Goal: Task Accomplishment & Management: Complete application form

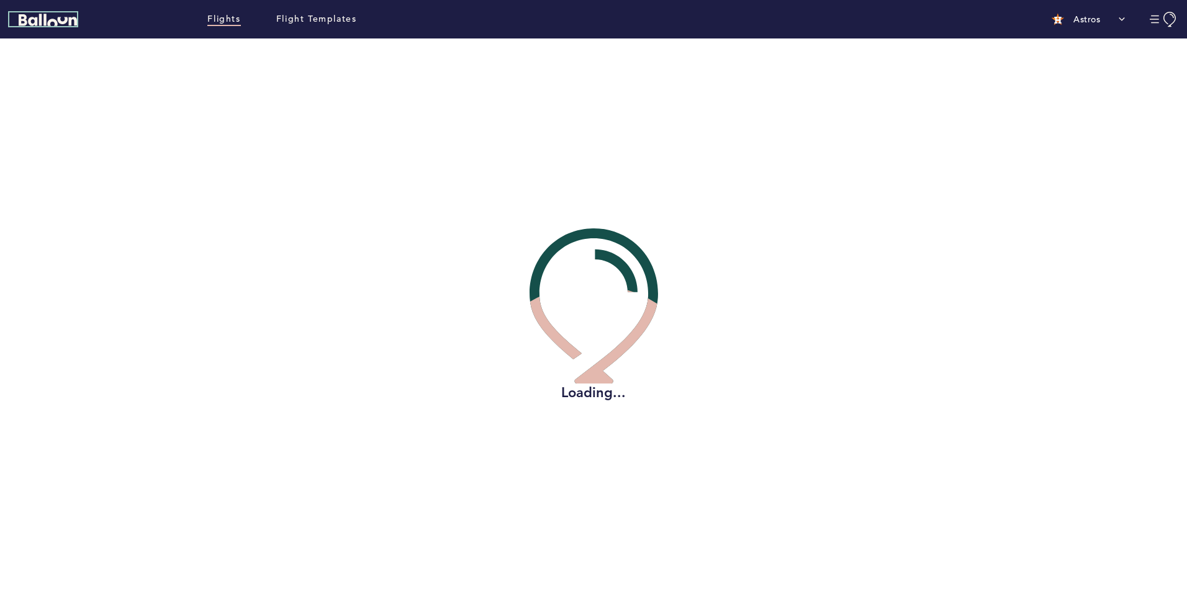
click at [40, 16] on icon "Balloon" at bounding box center [48, 20] width 58 height 12
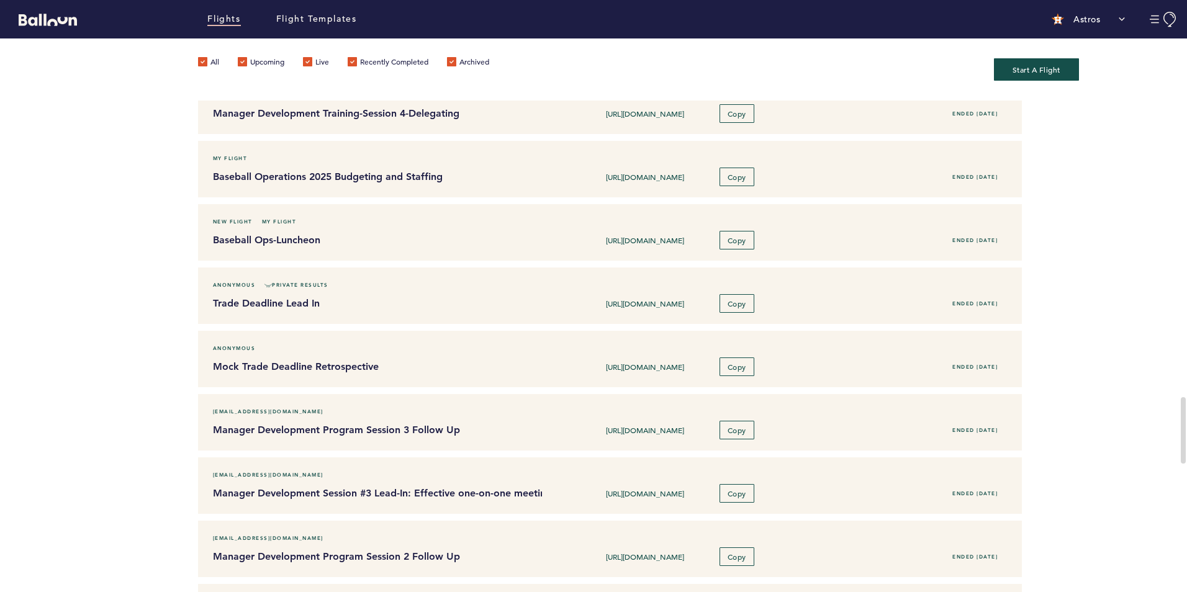
scroll to position [1924, 0]
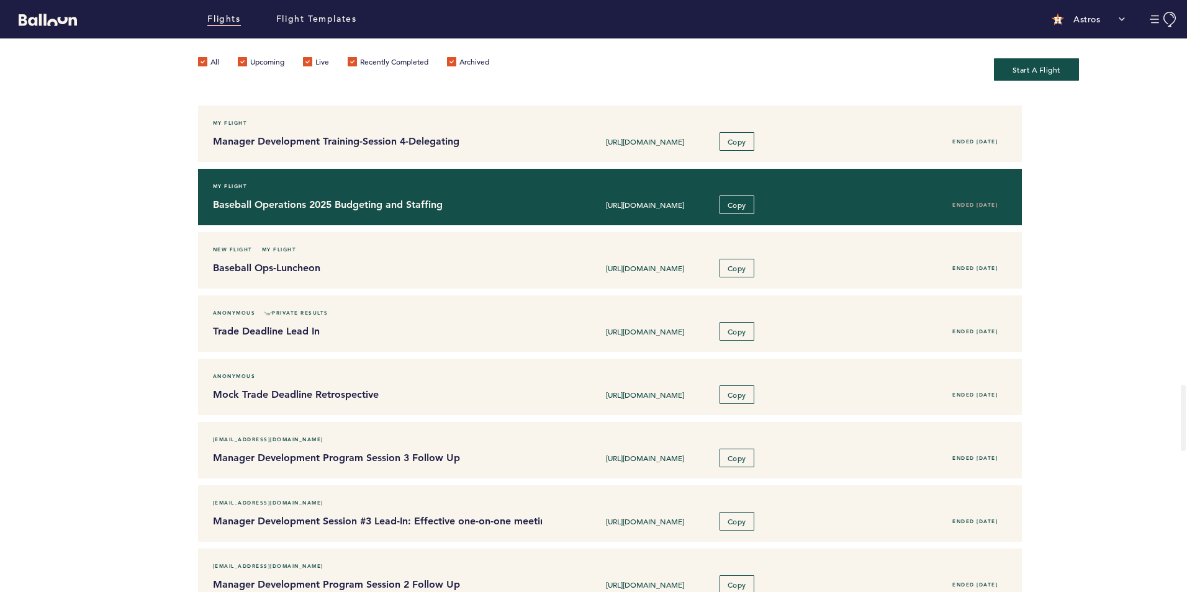
click at [271, 215] on div "My Flight Baseball Operations 2025 Budgeting and Staffing [URL][DOMAIN_NAME] Co…" at bounding box center [610, 197] width 824 height 56
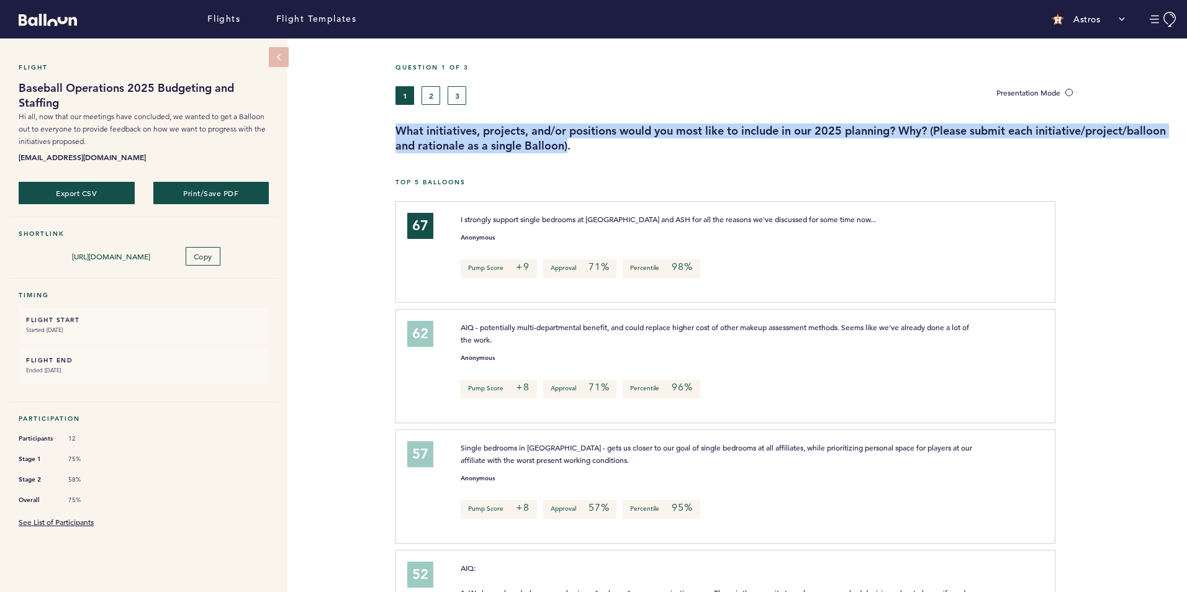
drag, startPoint x: 393, startPoint y: 130, endPoint x: 568, endPoint y: 144, distance: 175.0
click at [568, 144] on div "What initiatives, projects, and/or positions would you most like to include in …" at bounding box center [786, 138] width 801 height 30
drag, startPoint x: 568, startPoint y: 144, endPoint x: 538, endPoint y: 141, distance: 29.9
drag, startPoint x: 538, startPoint y: 141, endPoint x: 459, endPoint y: 130, distance: 79.6
click at [459, 130] on h3 "What initiatives, projects, and/or positions would you most like to include in …" at bounding box center [786, 138] width 782 height 30
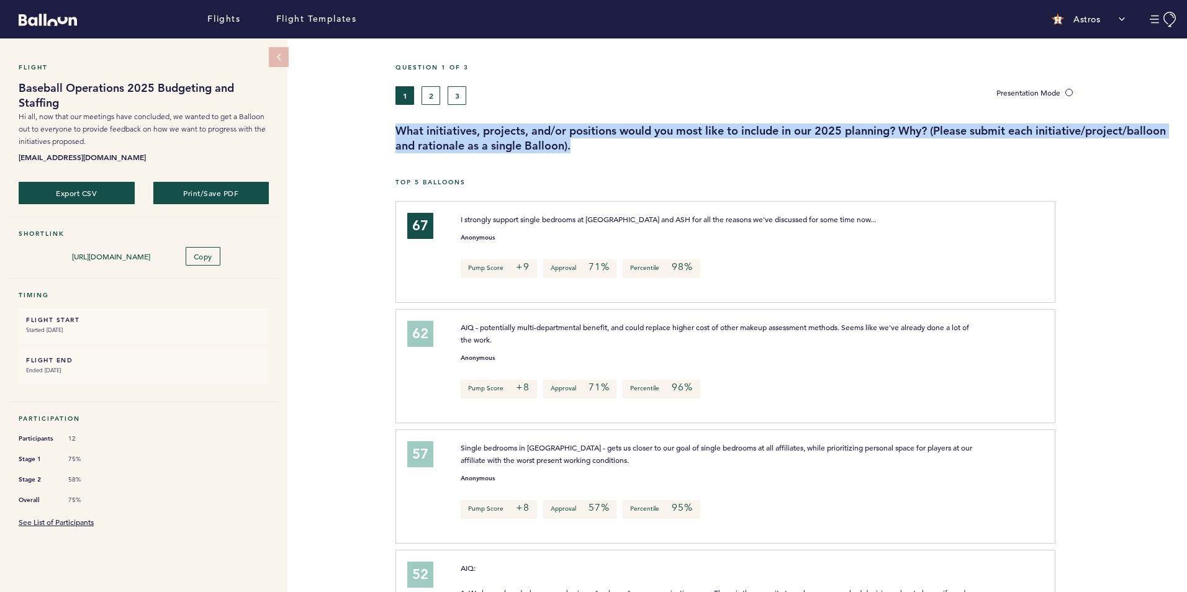
drag, startPoint x: 388, startPoint y: 126, endPoint x: 575, endPoint y: 150, distance: 188.9
click at [575, 150] on div "What initiatives, projects, and/or positions would you most like to include in …" at bounding box center [786, 138] width 801 height 30
drag, startPoint x: 575, startPoint y: 150, endPoint x: 556, endPoint y: 142, distance: 20.6
copy h3 "What initiatives, projects, and/or positions would you most like to include in …"
click at [442, 94] on div "1 2 3" at bounding box center [685, 95] width 581 height 19
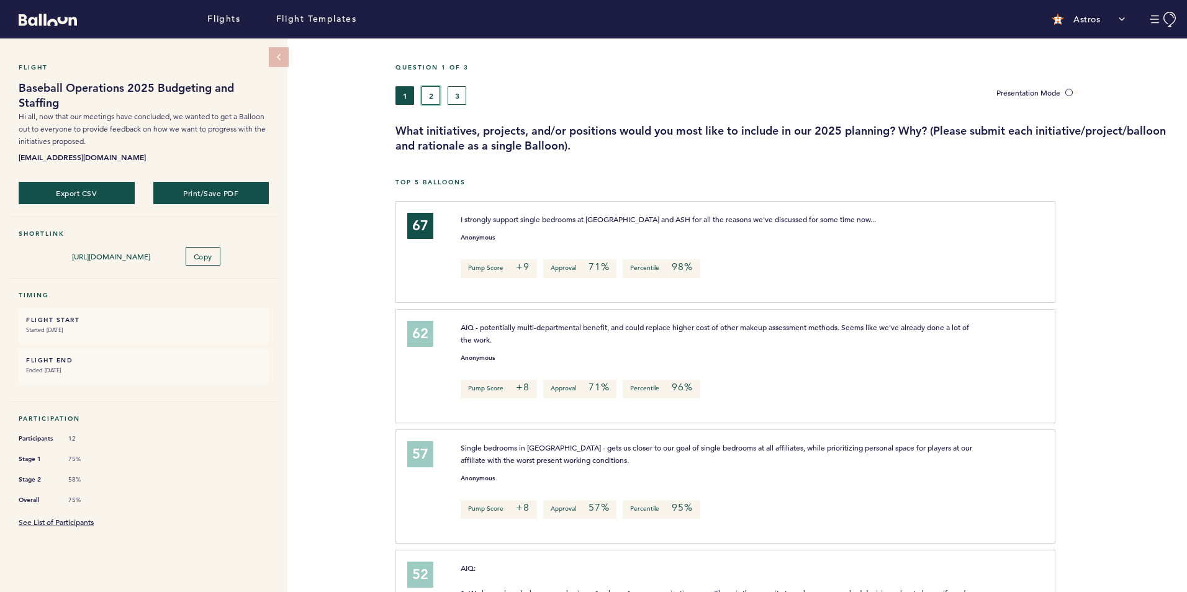
click at [434, 92] on button "2" at bounding box center [430, 95] width 19 height 19
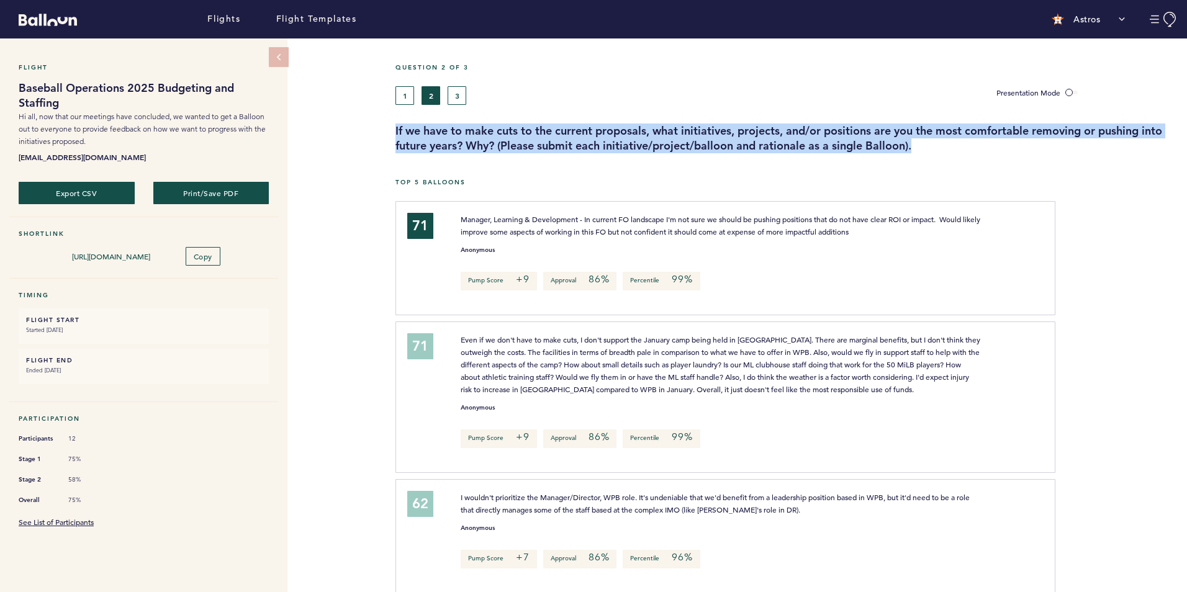
drag, startPoint x: 395, startPoint y: 127, endPoint x: 1037, endPoint y: 143, distance: 641.9
click at [1037, 143] on h3 "If we have to make cuts to the current proposals, what initiatives, projects, a…" at bounding box center [786, 138] width 782 height 30
copy h3 "If we have to make cuts to the current proposals, what initiatives, projects, a…"
click at [453, 92] on button "3" at bounding box center [456, 95] width 19 height 19
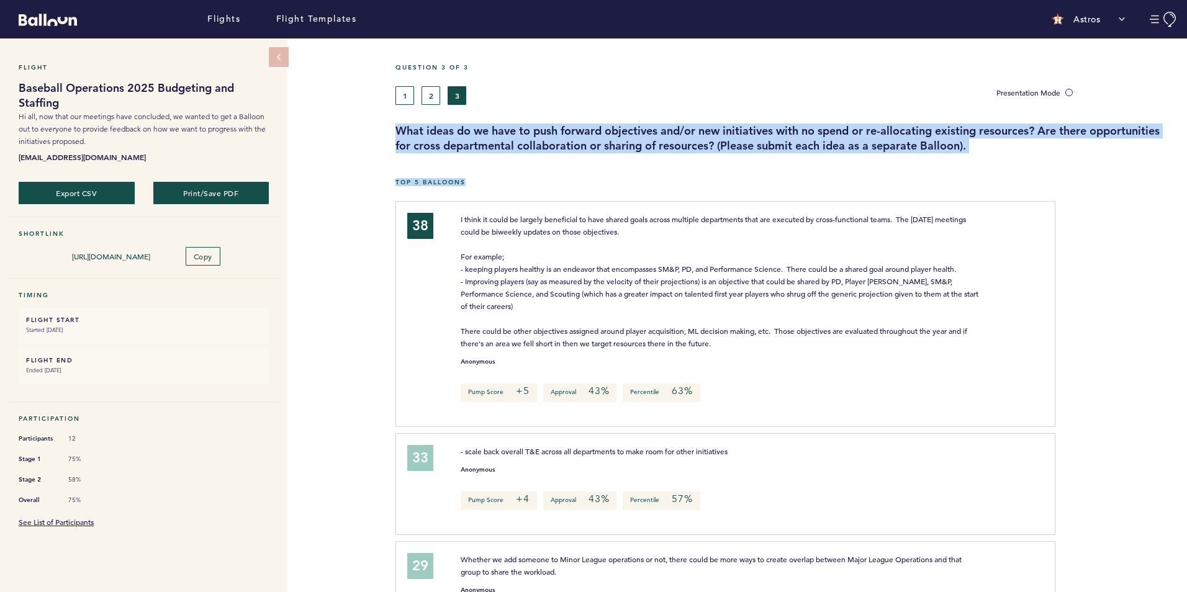
drag, startPoint x: 397, startPoint y: 127, endPoint x: 1013, endPoint y: 154, distance: 617.5
click at [392, 151] on div "What ideas do we have to push forward objectives and/or new initiatives with no…" at bounding box center [786, 138] width 801 height 30
drag, startPoint x: 395, startPoint y: 128, endPoint x: 987, endPoint y: 151, distance: 592.5
click at [987, 151] on h3 "What ideas do we have to push forward objectives and/or new initiatives with no…" at bounding box center [786, 138] width 782 height 30
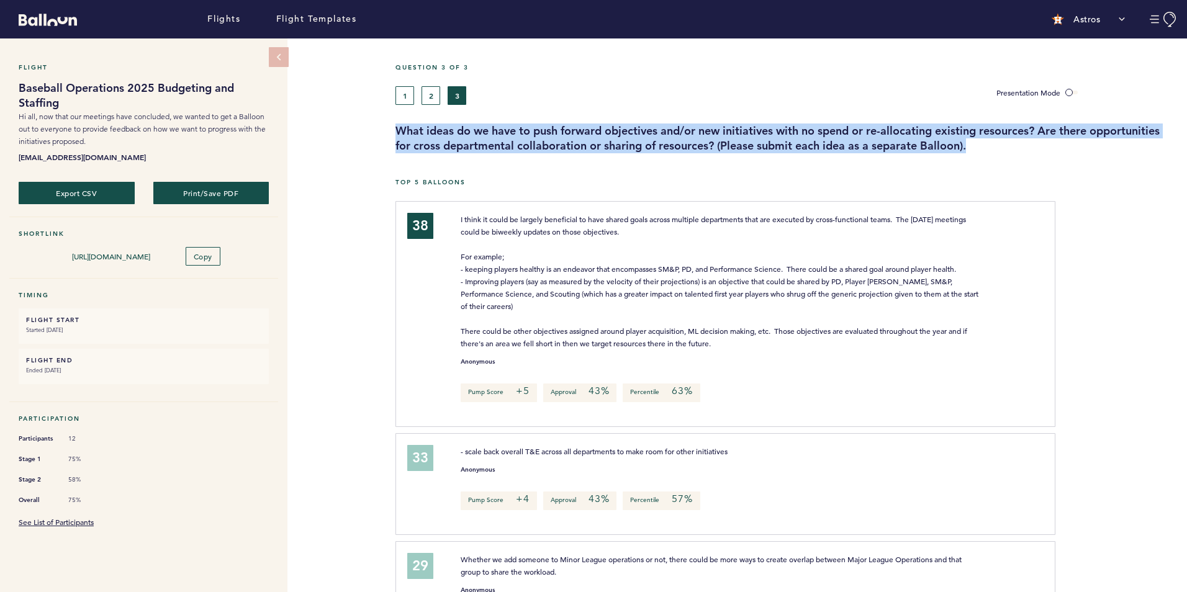
drag, startPoint x: 987, startPoint y: 151, endPoint x: 935, endPoint y: 140, distance: 53.9
copy h3 "What ideas do we have to push forward objectives and/or new initiatives with no…"
